Goal: Information Seeking & Learning: Learn about a topic

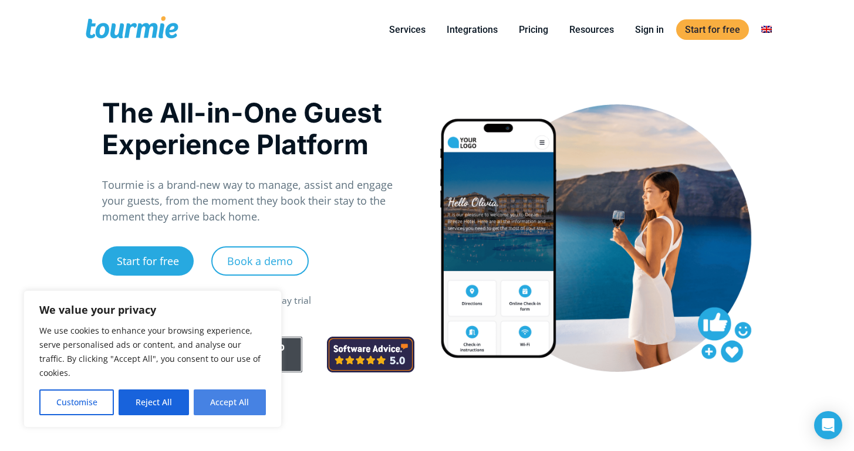
click at [236, 403] on button "Accept All" at bounding box center [230, 403] width 72 height 26
checkbox input "true"
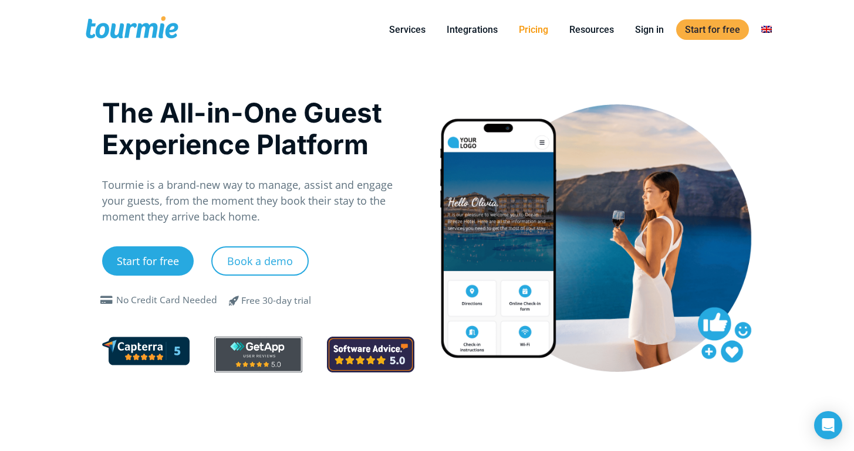
click at [535, 32] on link "Pricing" at bounding box center [533, 29] width 47 height 15
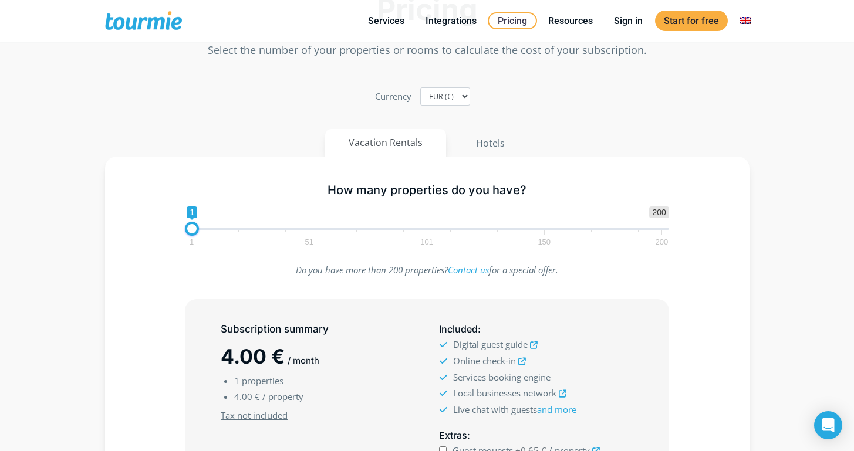
scroll to position [220, 0]
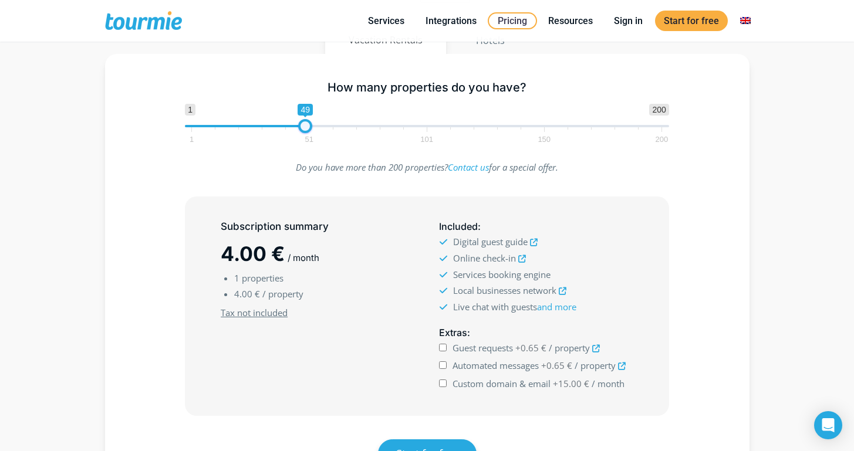
type input "51"
drag, startPoint x: 192, startPoint y: 130, endPoint x: 311, endPoint y: 127, distance: 119.2
click at [311, 127] on span at bounding box center [310, 126] width 14 height 14
click at [535, 243] on icon at bounding box center [534, 243] width 8 height 8
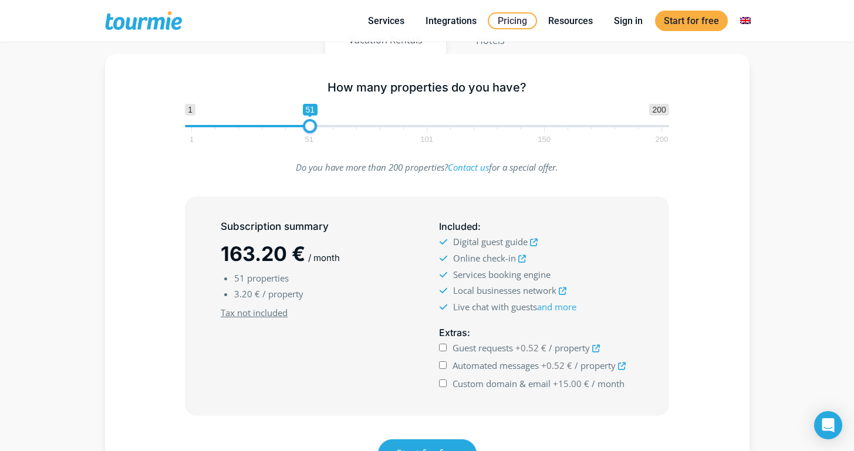
click at [521, 260] on icon at bounding box center [522, 259] width 8 height 8
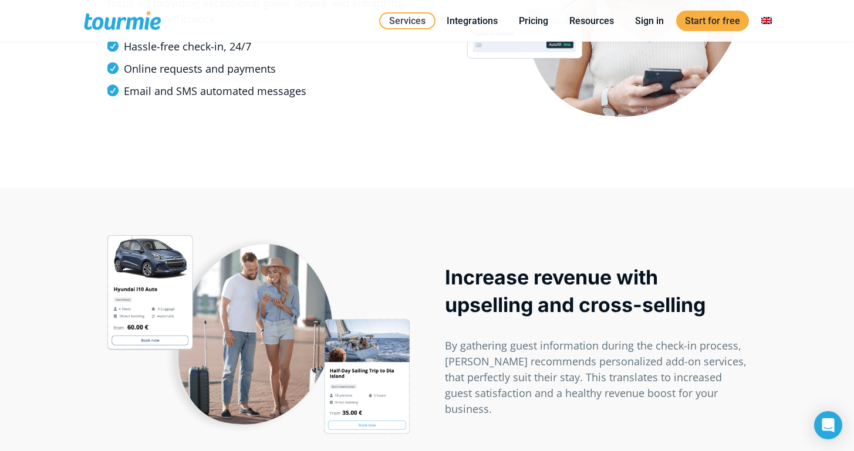
scroll to position [148, 0]
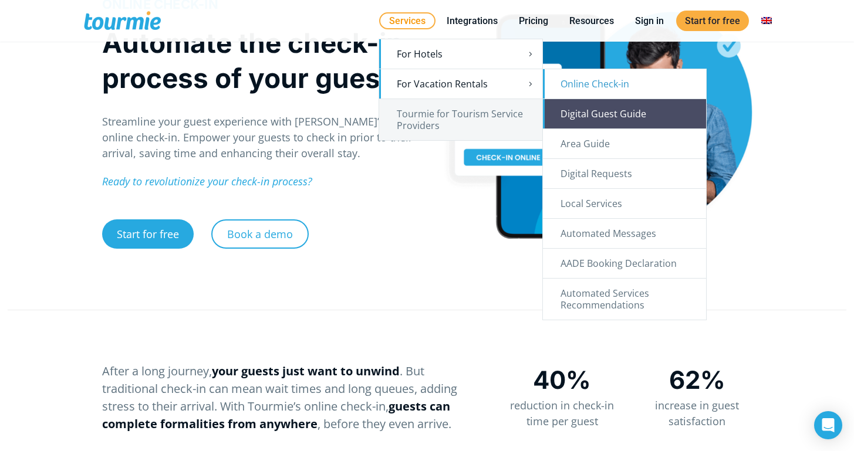
click at [608, 106] on link "Digital Guest Guide" at bounding box center [624, 113] width 163 height 29
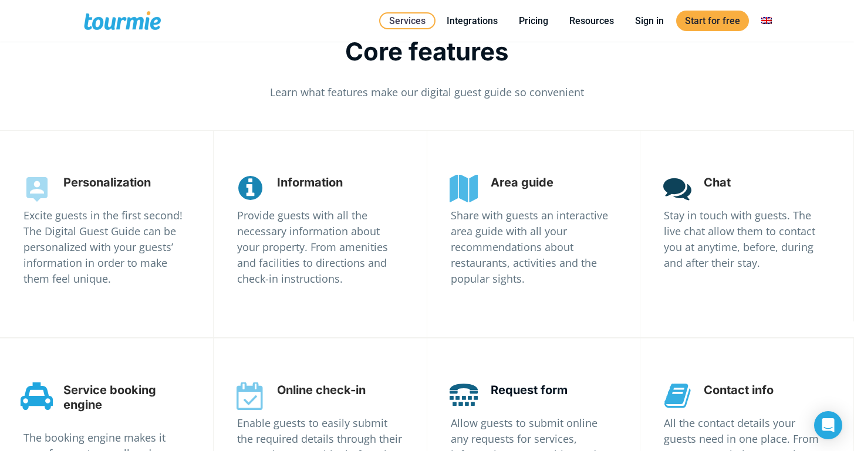
scroll to position [2477, 0]
